Goal: Task Accomplishment & Management: Manage account settings

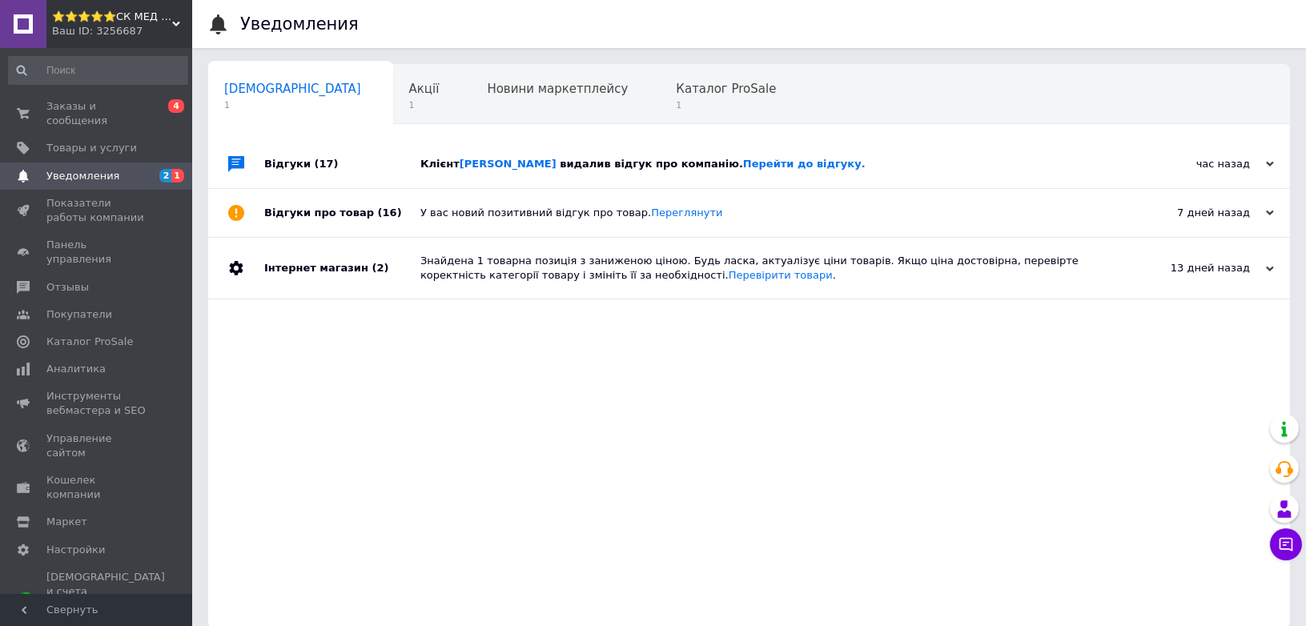
click at [882, 160] on div "Клієнт Анишинець [PERSON_NAME] видалив відгук про компанію. Перейти до відгуку." at bounding box center [766, 164] width 693 height 14
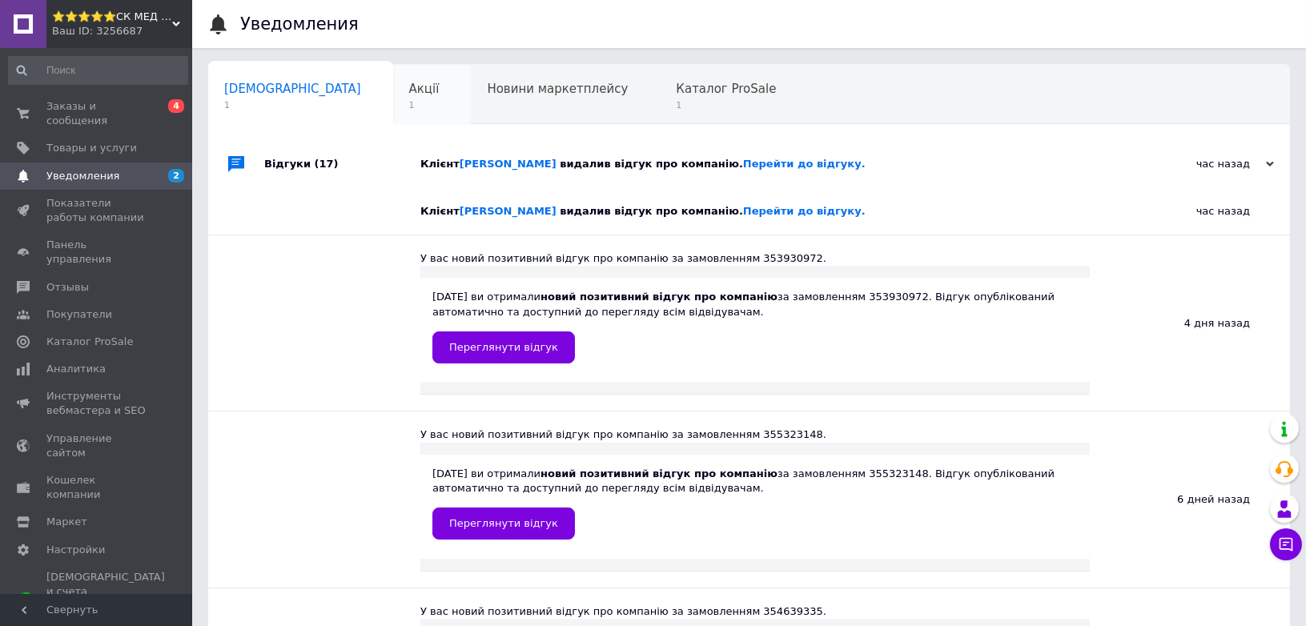
click at [393, 115] on div "Акції 1" at bounding box center [432, 95] width 78 height 61
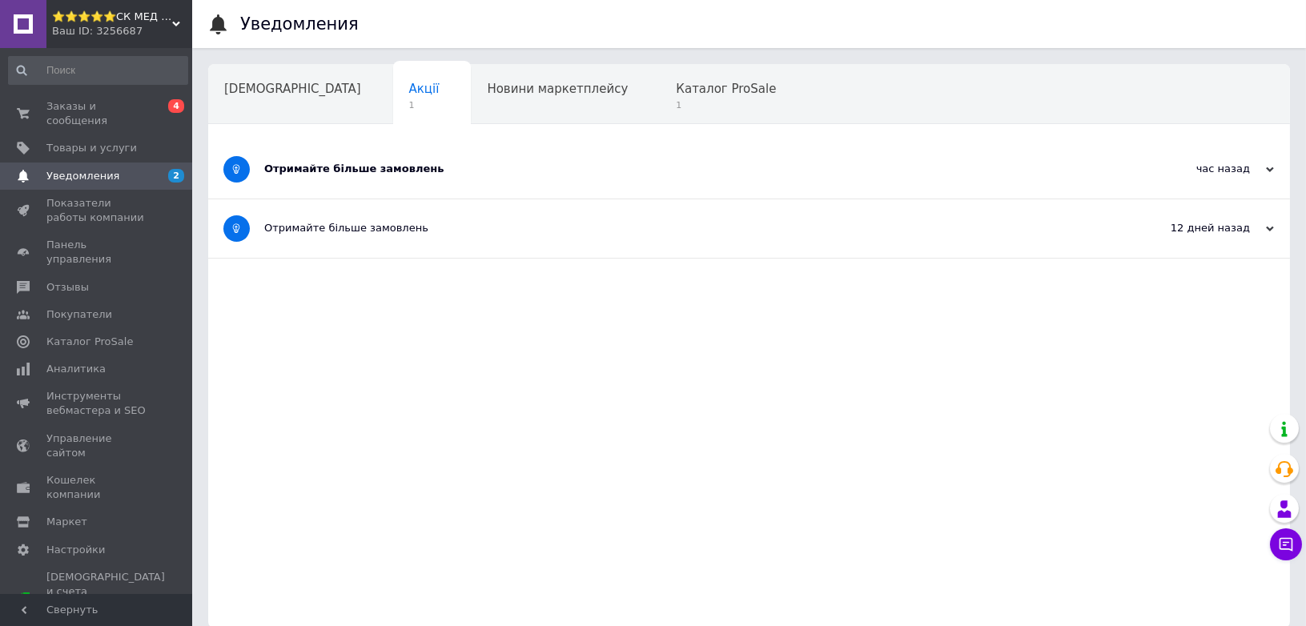
click at [498, 173] on div "Отримайте більше замовлень" at bounding box center [688, 169] width 849 height 14
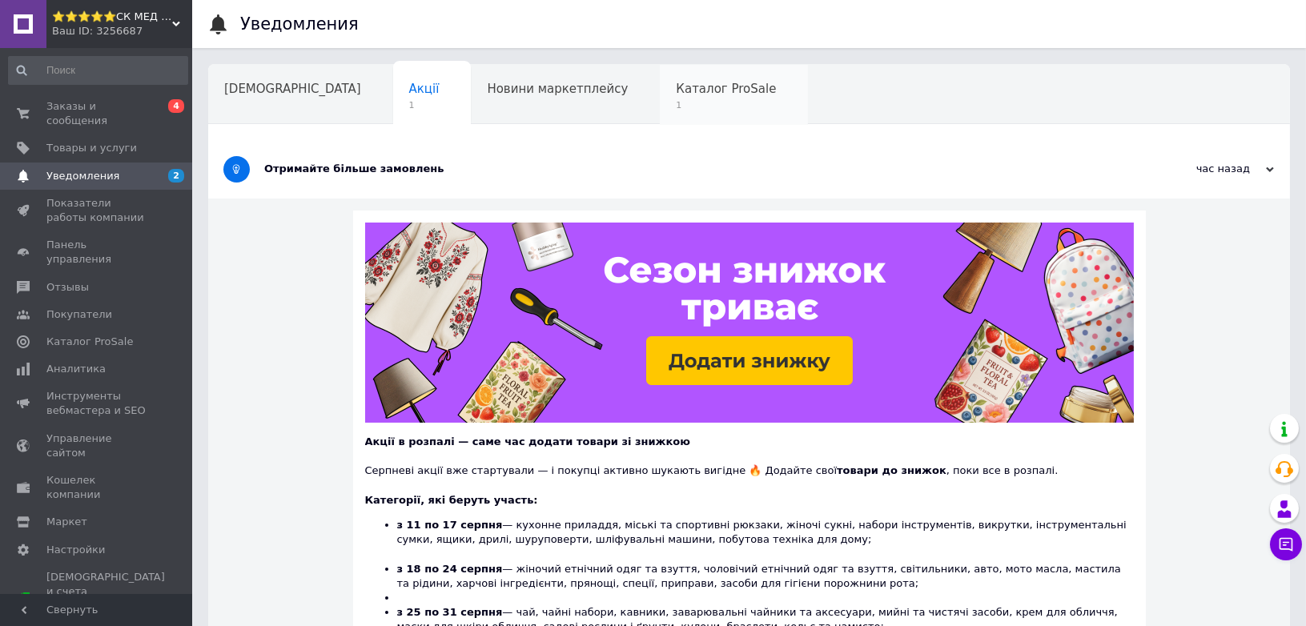
click at [676, 103] on span "1" at bounding box center [726, 105] width 100 height 12
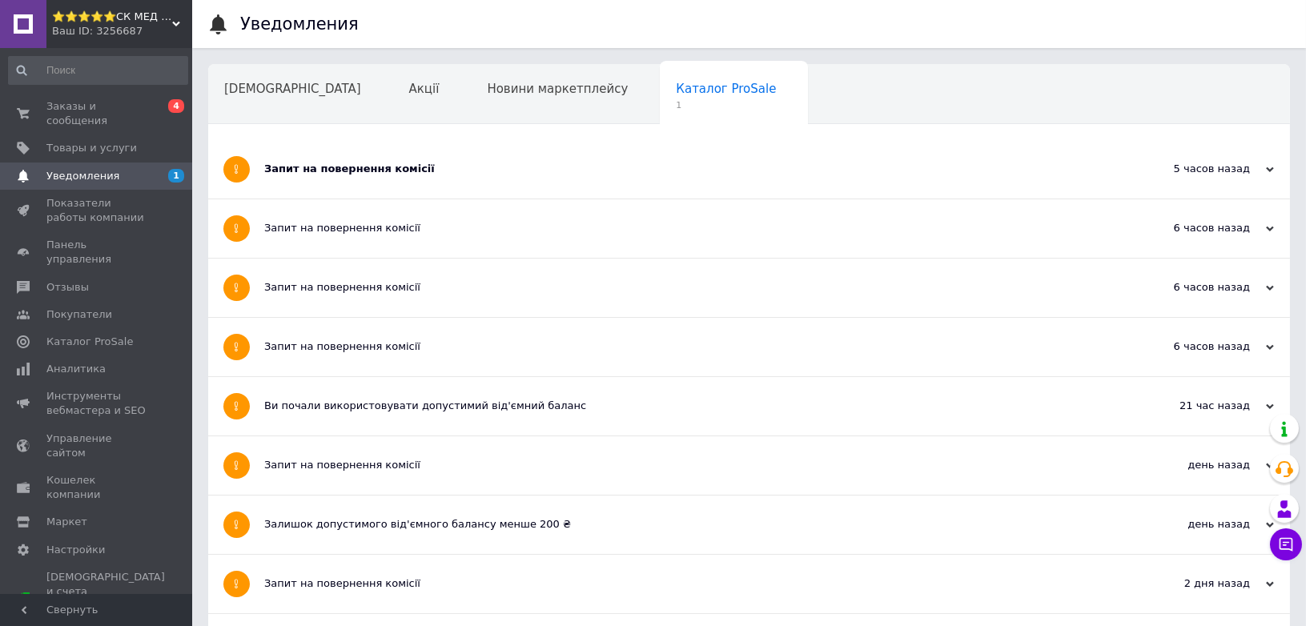
click at [574, 165] on div "Запит на повернення комісії" at bounding box center [688, 169] width 849 height 14
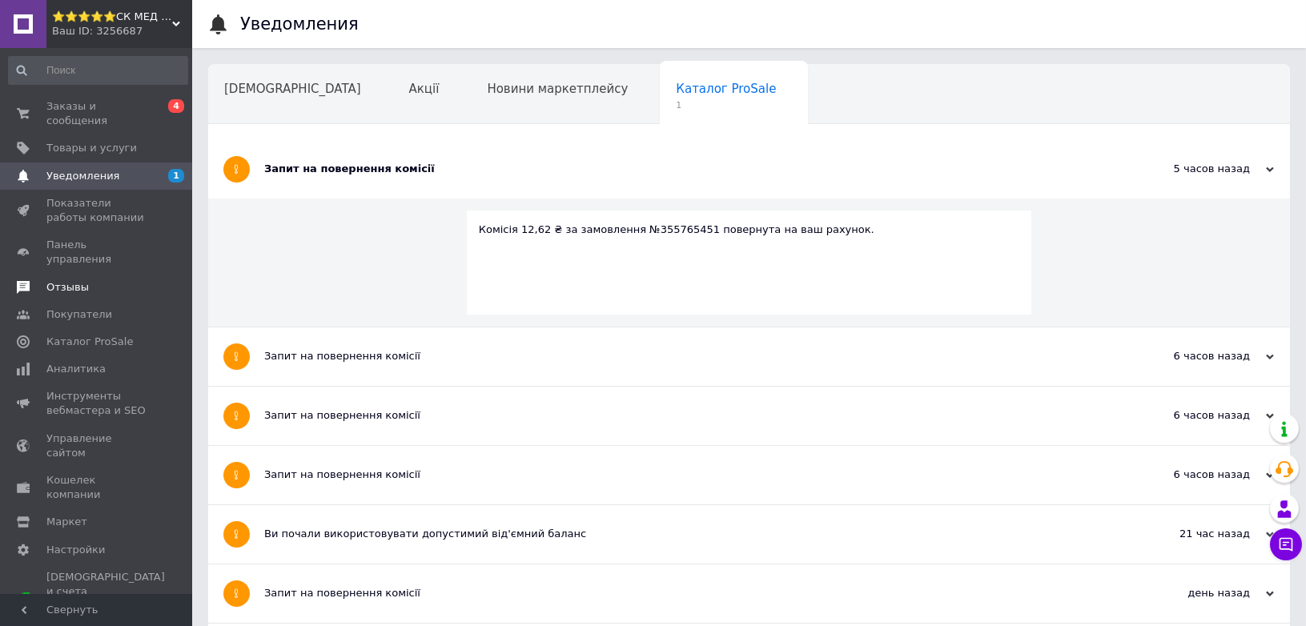
click at [61, 280] on span "Отзывы" at bounding box center [67, 287] width 42 height 14
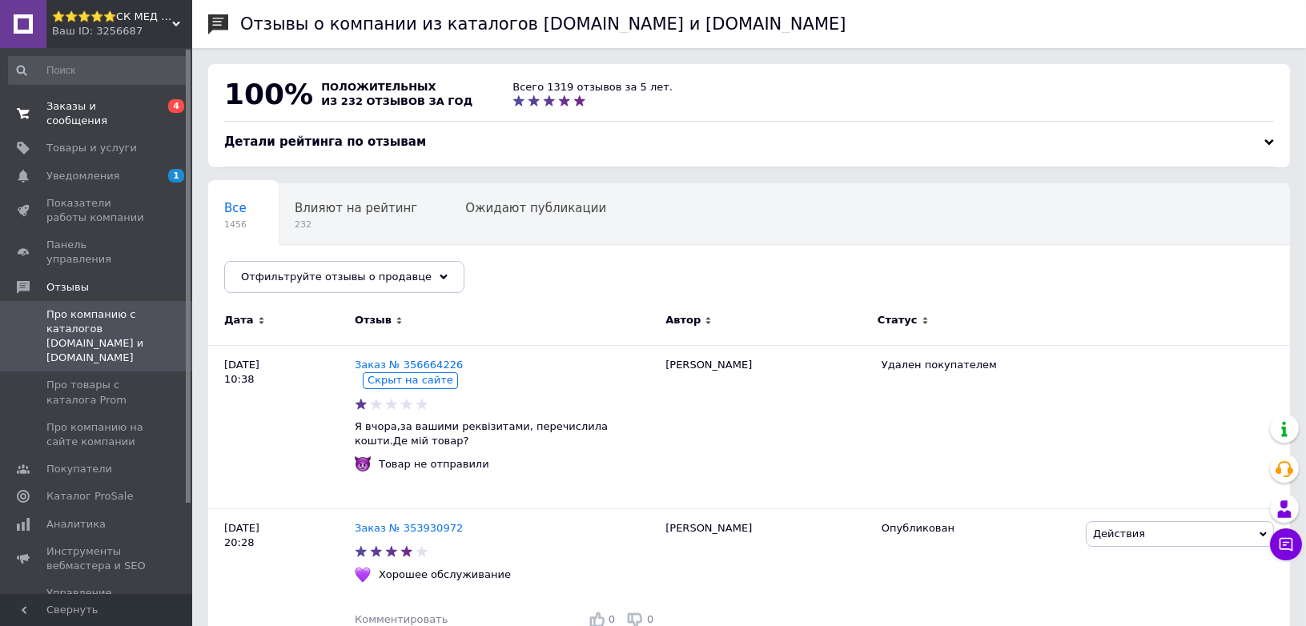
click at [112, 104] on span "Заказы и сообщения" at bounding box center [97, 113] width 102 height 29
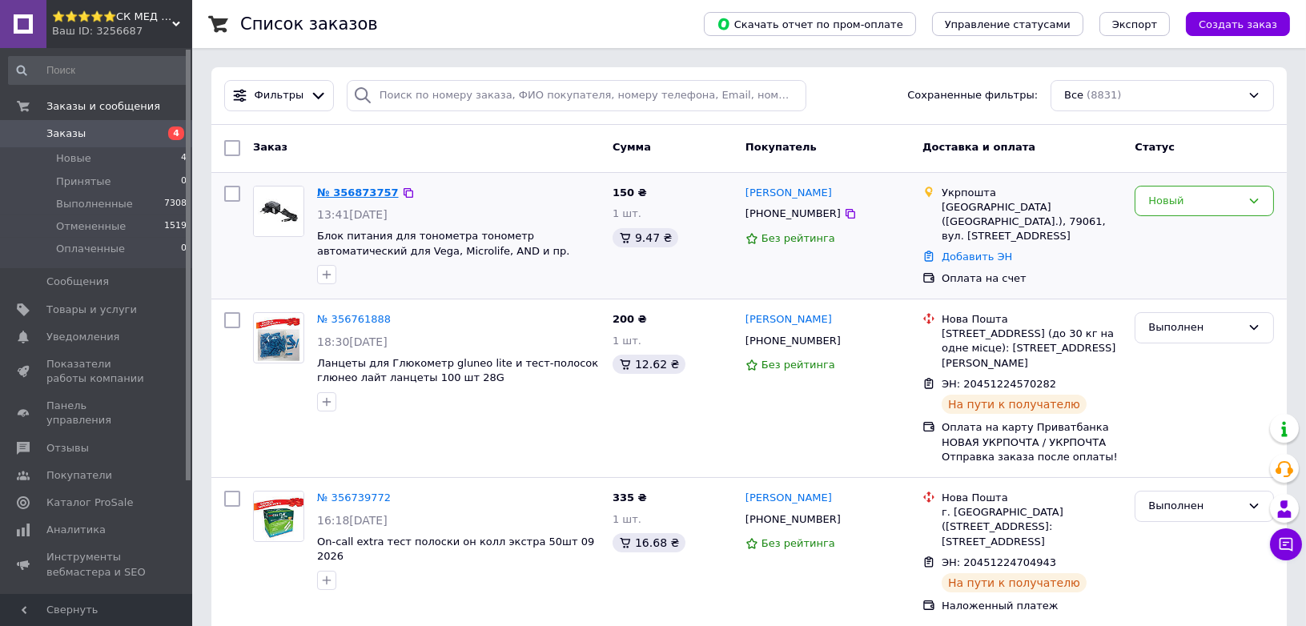
click at [339, 188] on link "№ 356873757" at bounding box center [358, 193] width 82 height 12
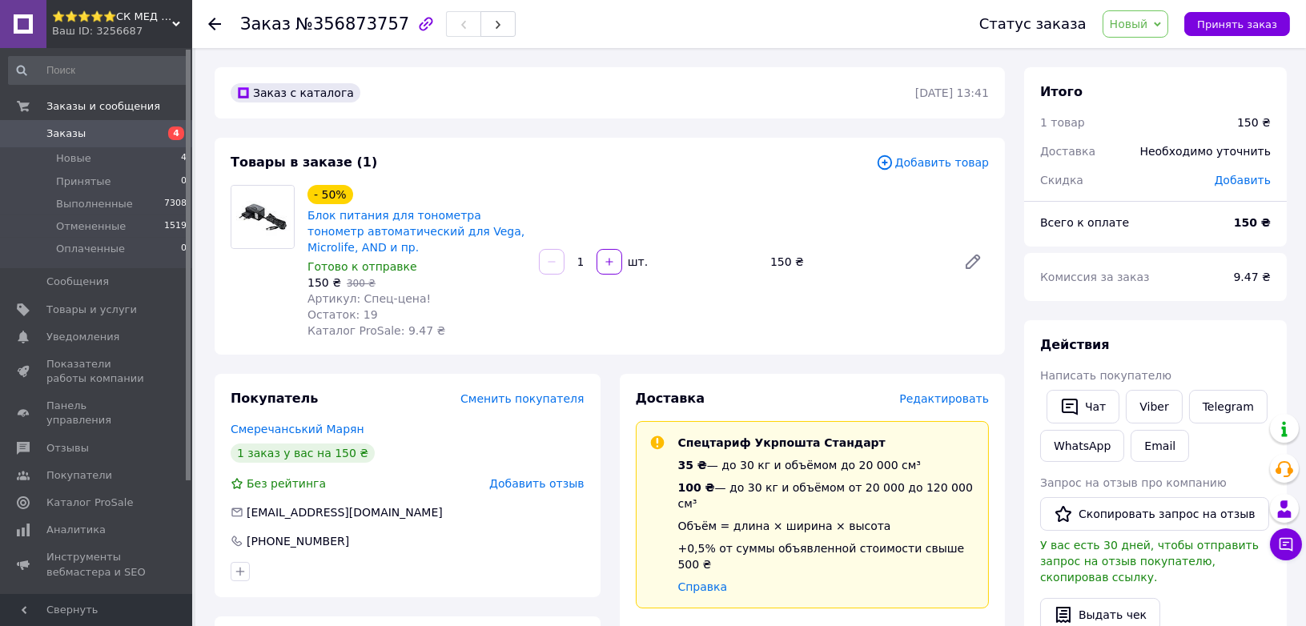
click at [1148, 26] on span "Новый" at bounding box center [1129, 24] width 38 height 13
click at [1141, 54] on li "Принят" at bounding box center [1145, 56] width 85 height 24
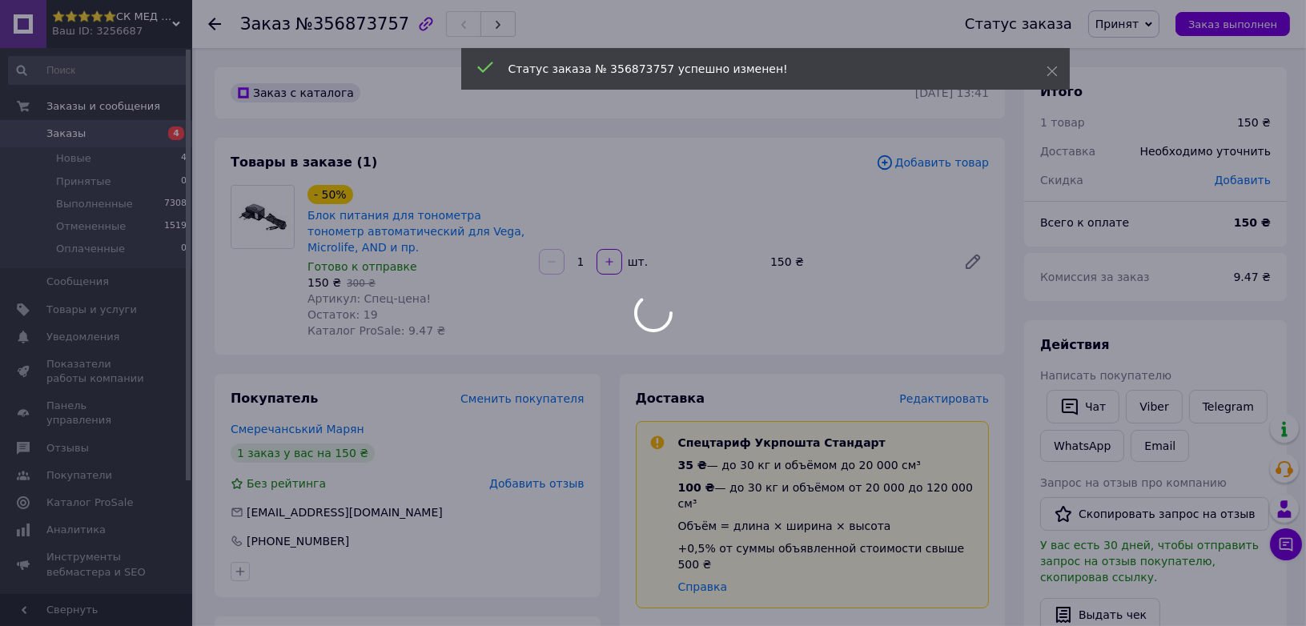
drag, startPoint x: 964, startPoint y: 401, endPoint x: 914, endPoint y: 413, distance: 51.8
click at [963, 400] on div at bounding box center [653, 313] width 1306 height 626
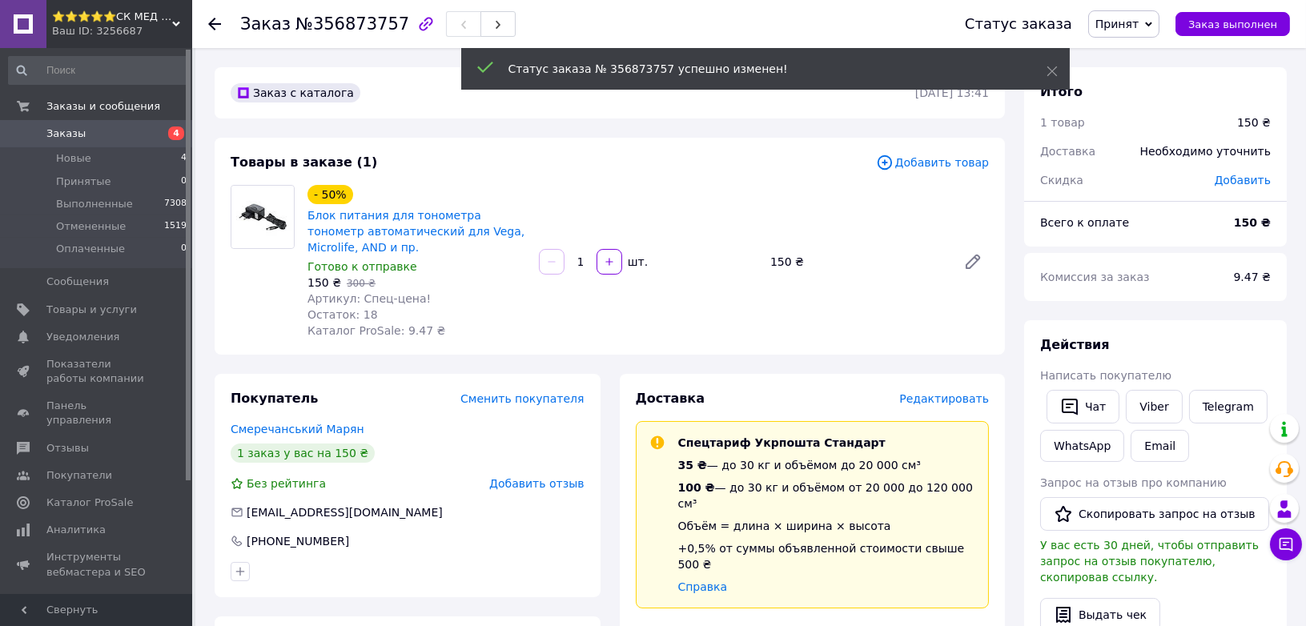
click at [941, 393] on span "Редактировать" at bounding box center [944, 398] width 90 height 13
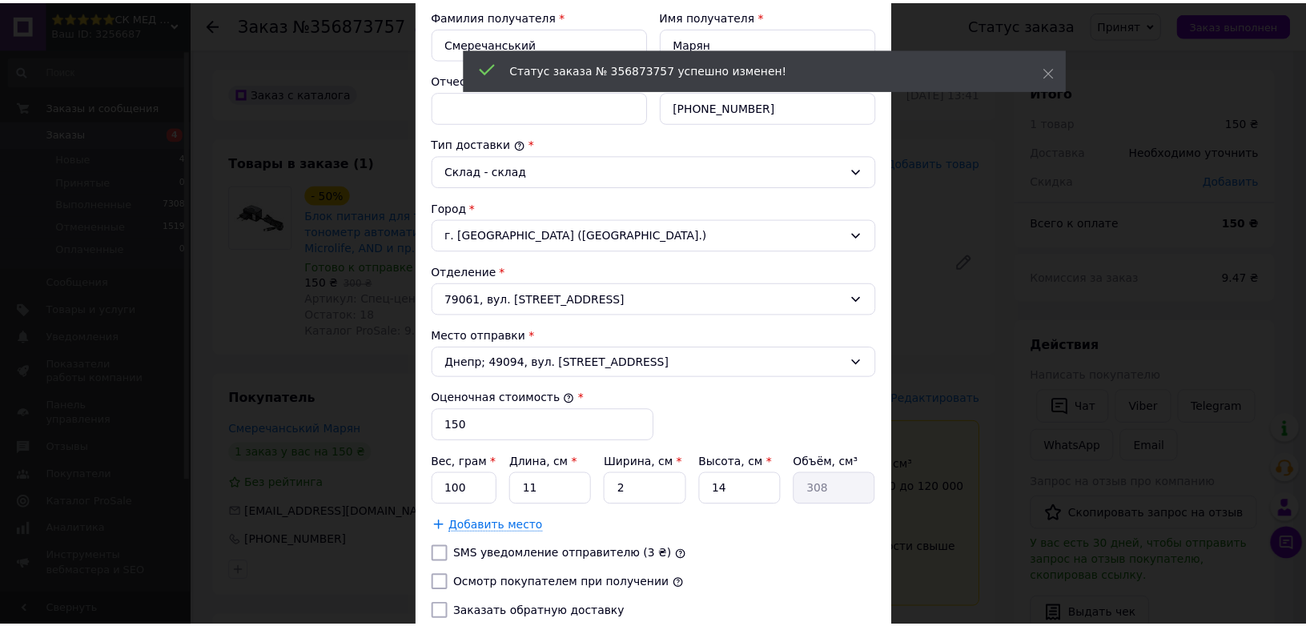
scroll to position [430, 0]
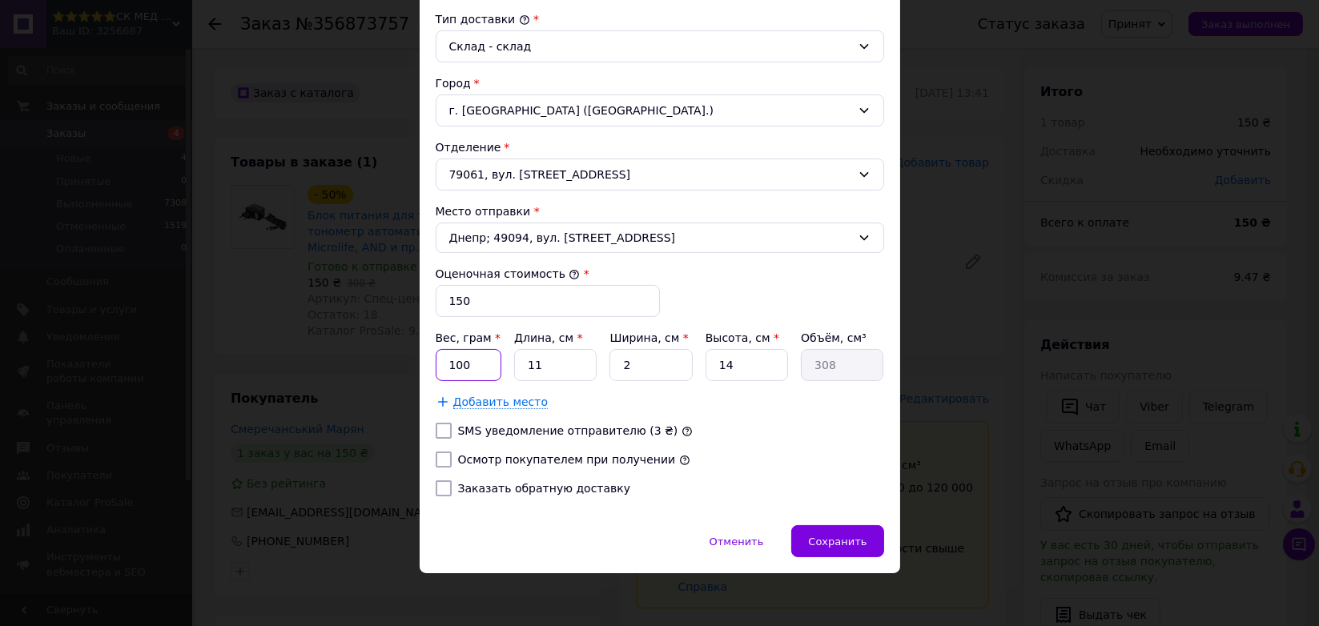
drag, startPoint x: 457, startPoint y: 367, endPoint x: 476, endPoint y: 372, distance: 20.0
click at [457, 367] on input "100" at bounding box center [469, 365] width 66 height 32
type input "70"
click at [818, 549] on div "Сохранить" at bounding box center [837, 541] width 92 height 32
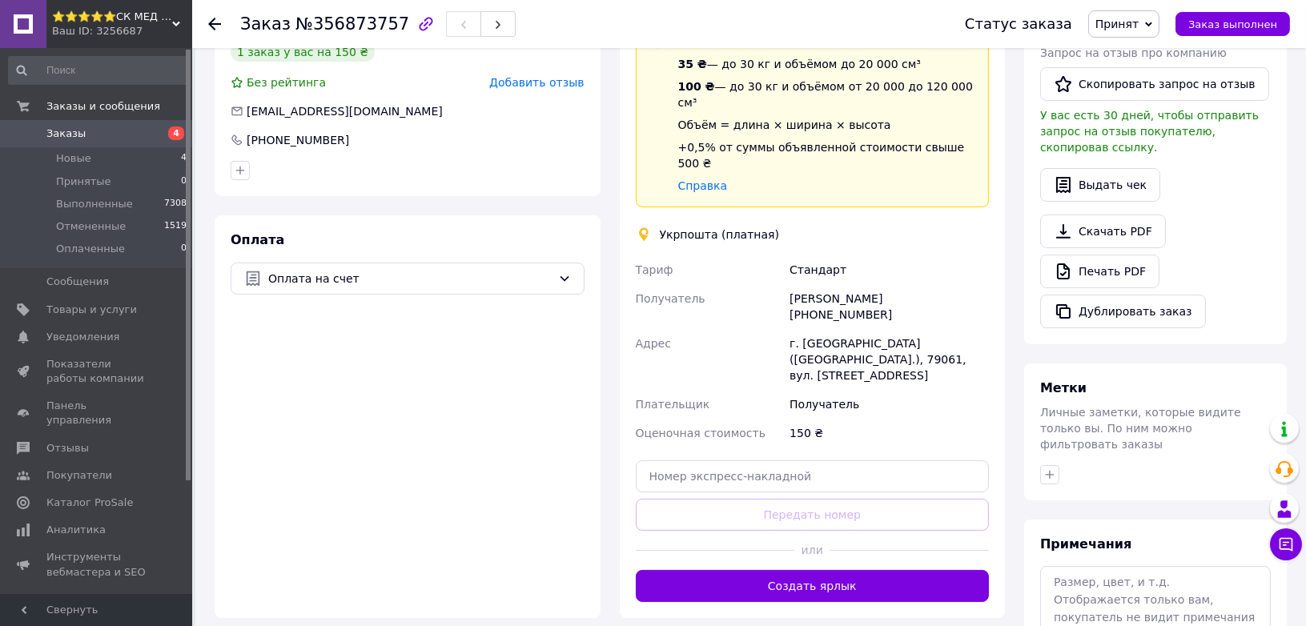
scroll to position [444, 0]
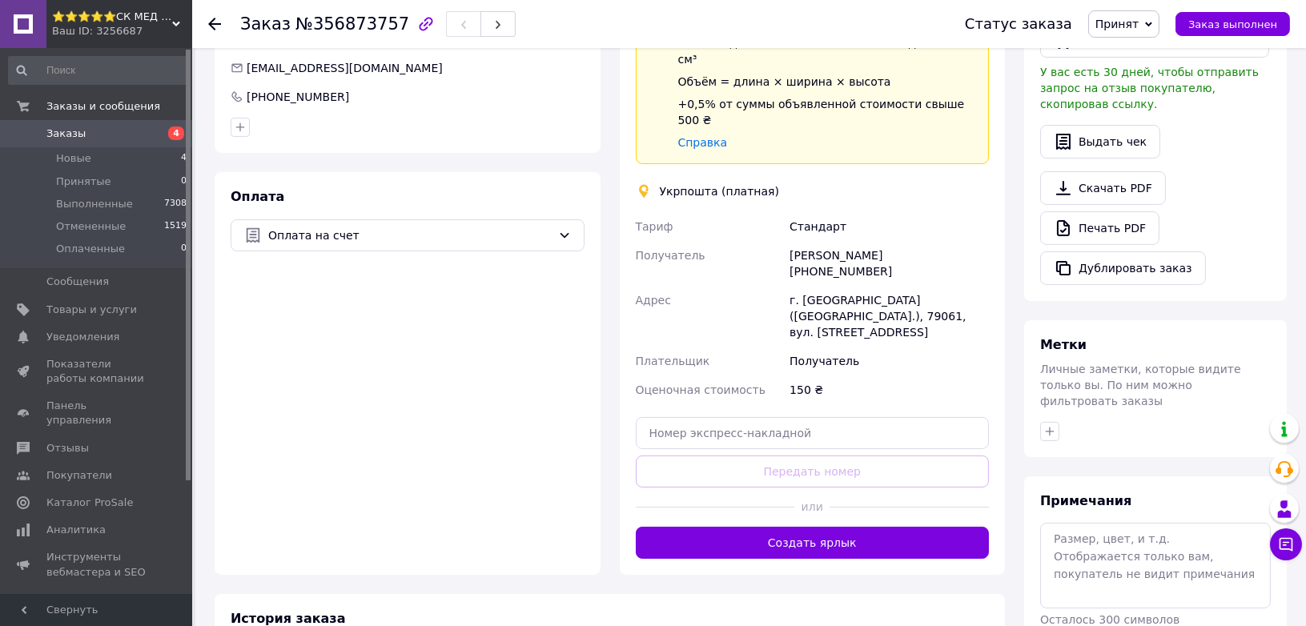
drag, startPoint x: 831, startPoint y: 483, endPoint x: 853, endPoint y: 514, distance: 38.0
click at [833, 527] on button "Создать ярлык" at bounding box center [813, 543] width 354 height 32
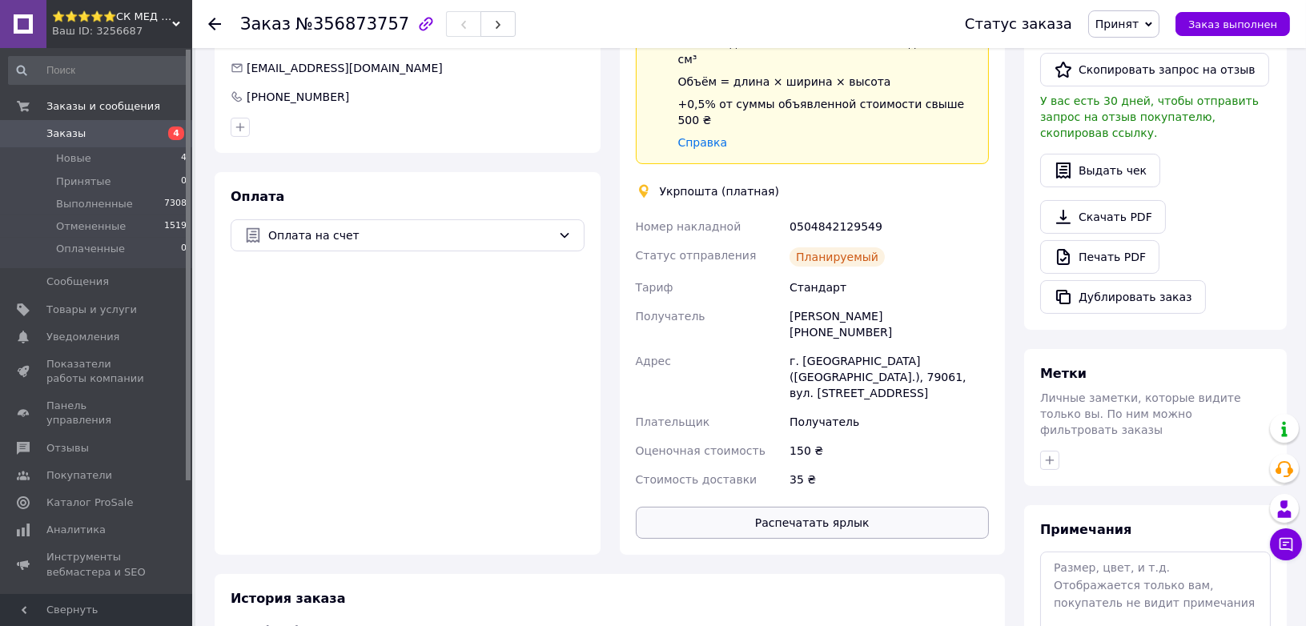
click at [880, 507] on button "Распечатать ярлык" at bounding box center [813, 523] width 354 height 32
click at [62, 133] on span "Заказы" at bounding box center [65, 133] width 39 height 14
